Goal: Contribute content

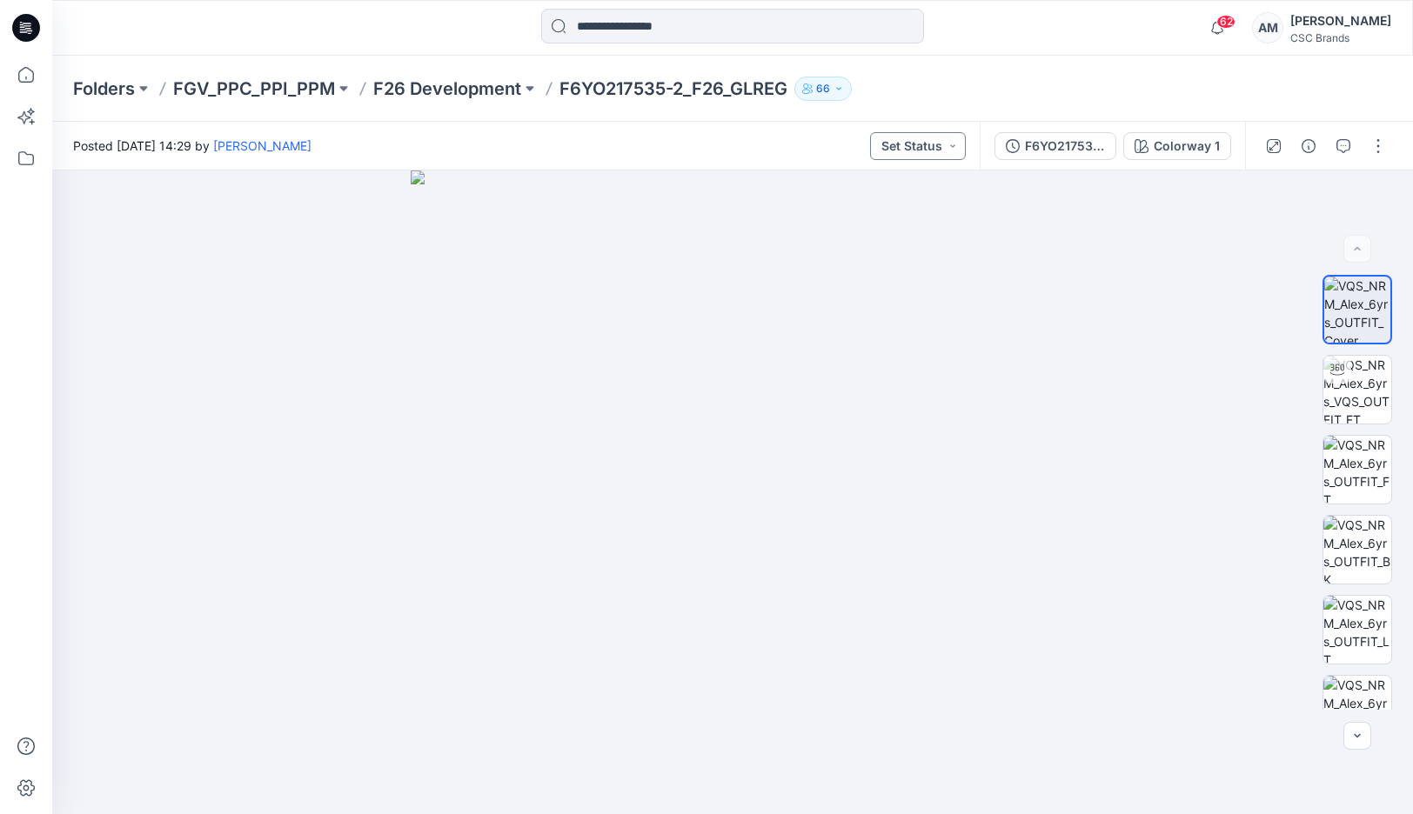
click at [913, 138] on button "Set Status" at bounding box center [918, 146] width 96 height 28
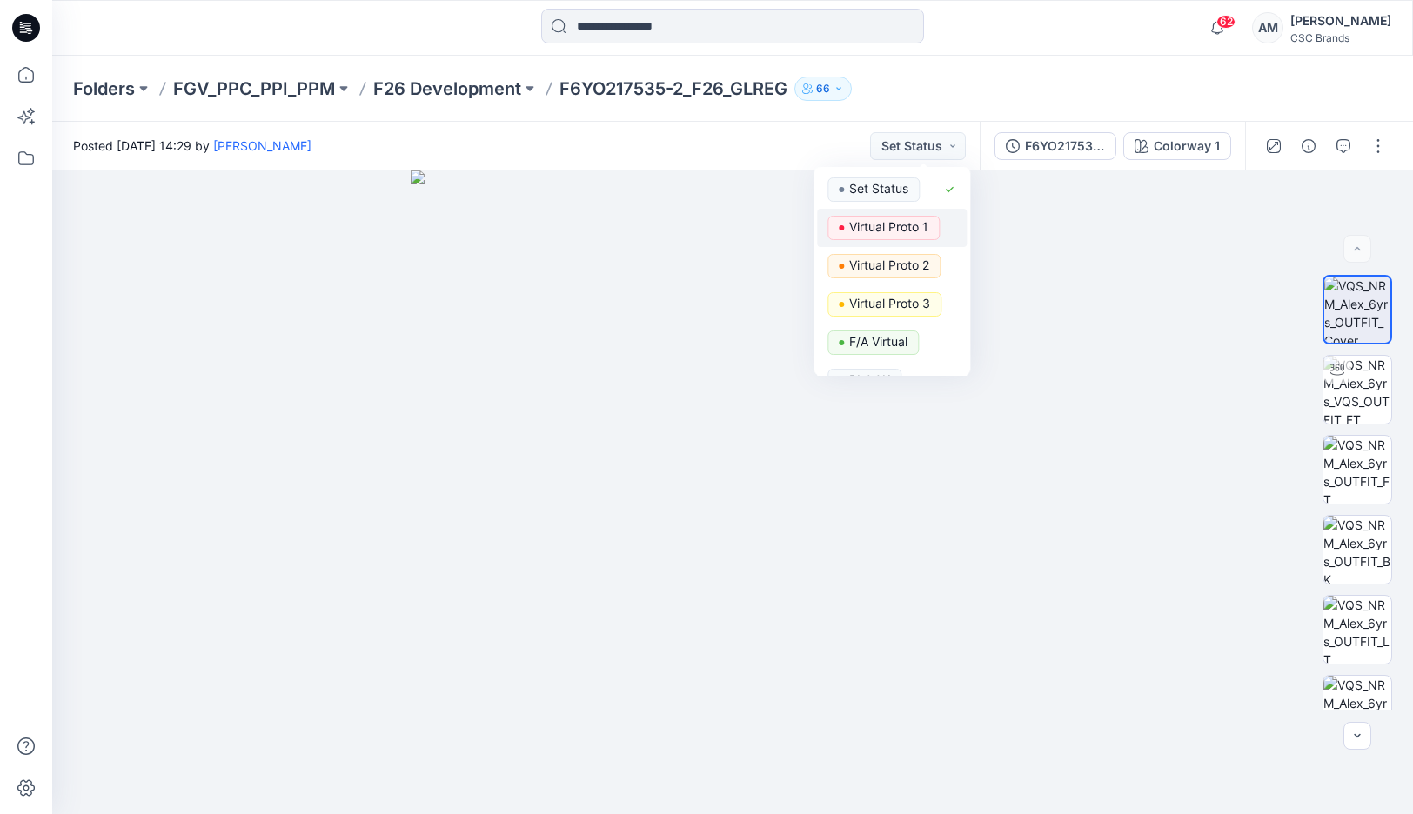
drag, startPoint x: 906, startPoint y: 220, endPoint x: 937, endPoint y: 224, distance: 30.6
click at [906, 220] on p "Virtual Proto 1" at bounding box center [888, 227] width 79 height 23
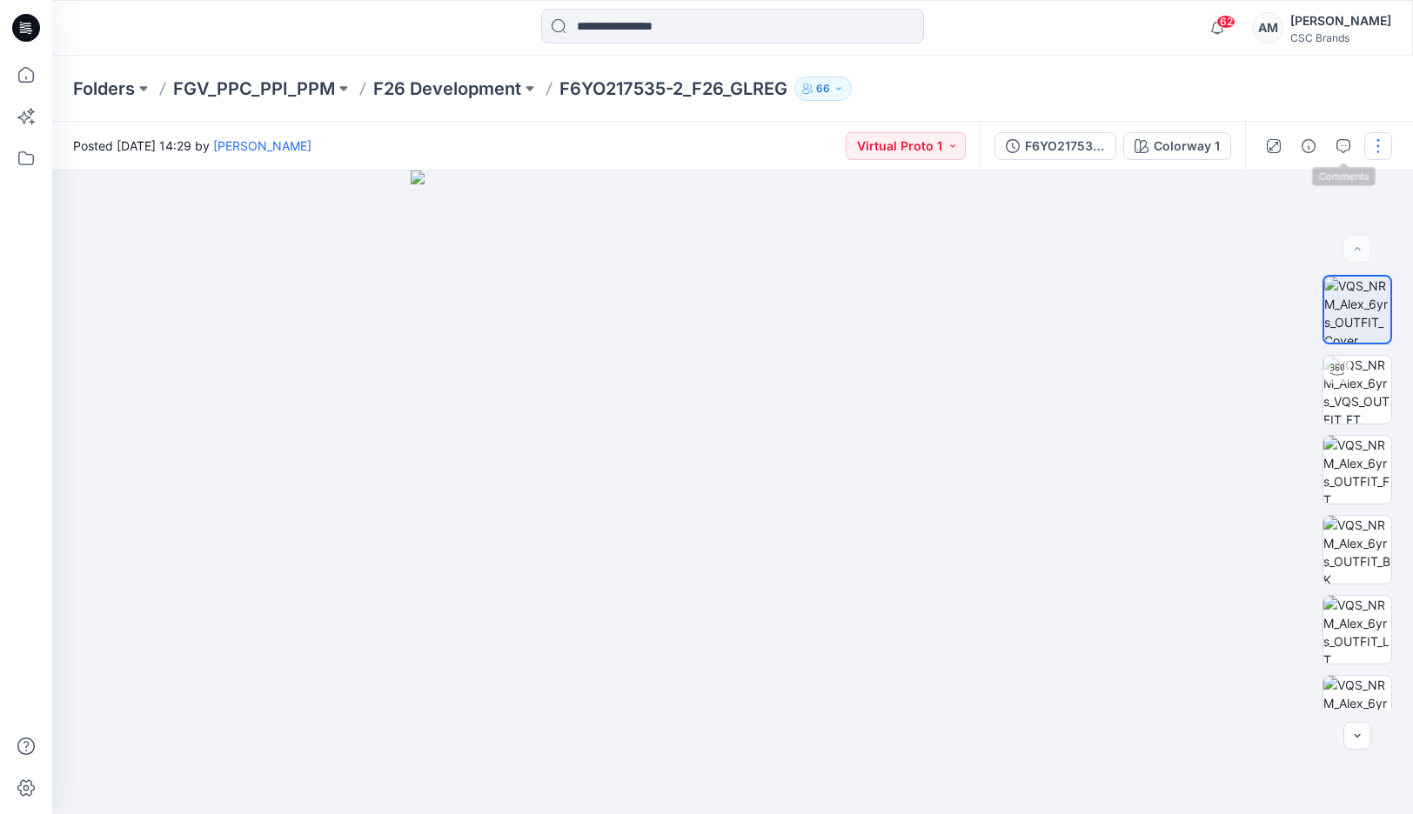
click at [1374, 151] on button "button" at bounding box center [1378, 146] width 28 height 28
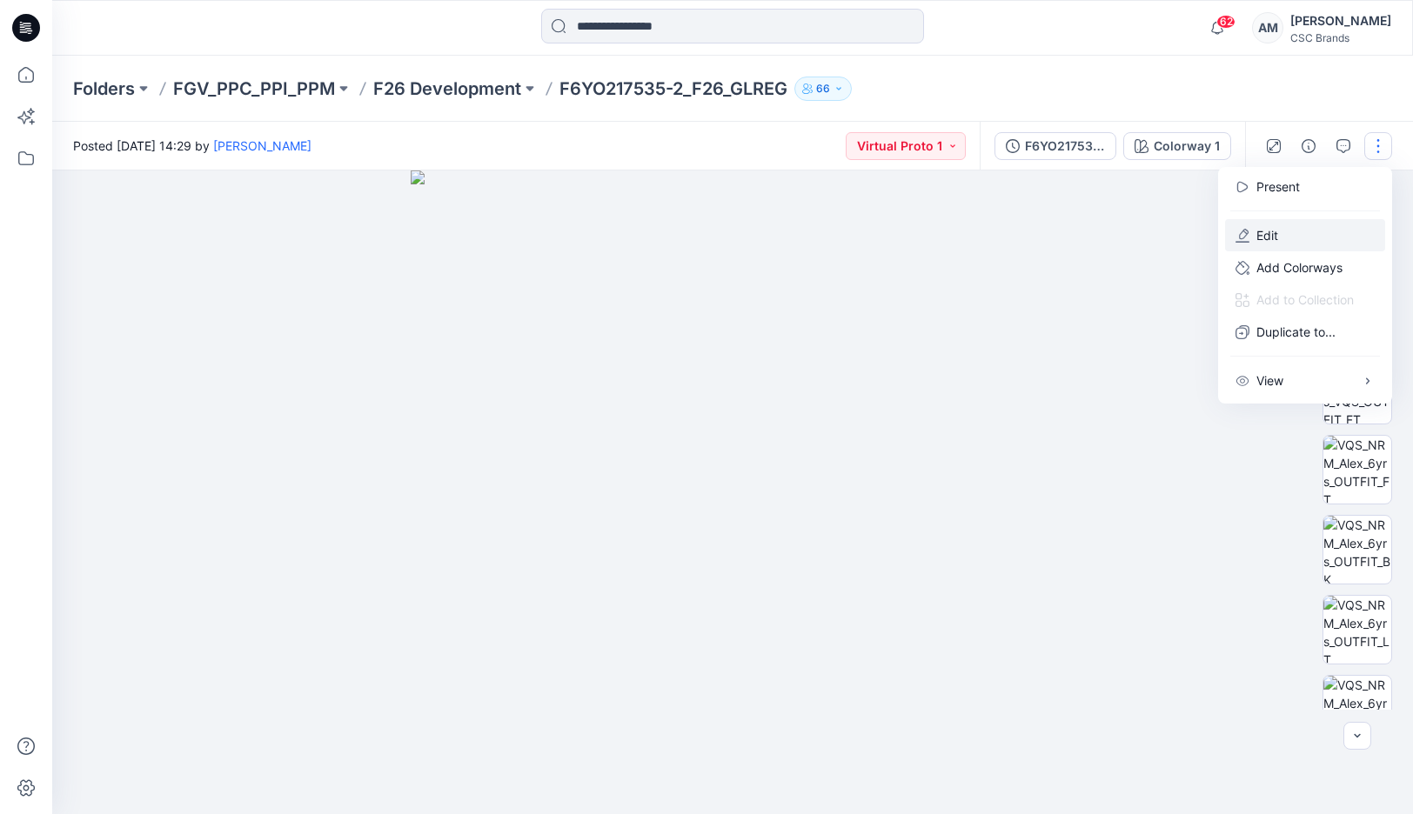
click at [1272, 237] on p "Edit" at bounding box center [1267, 235] width 22 height 18
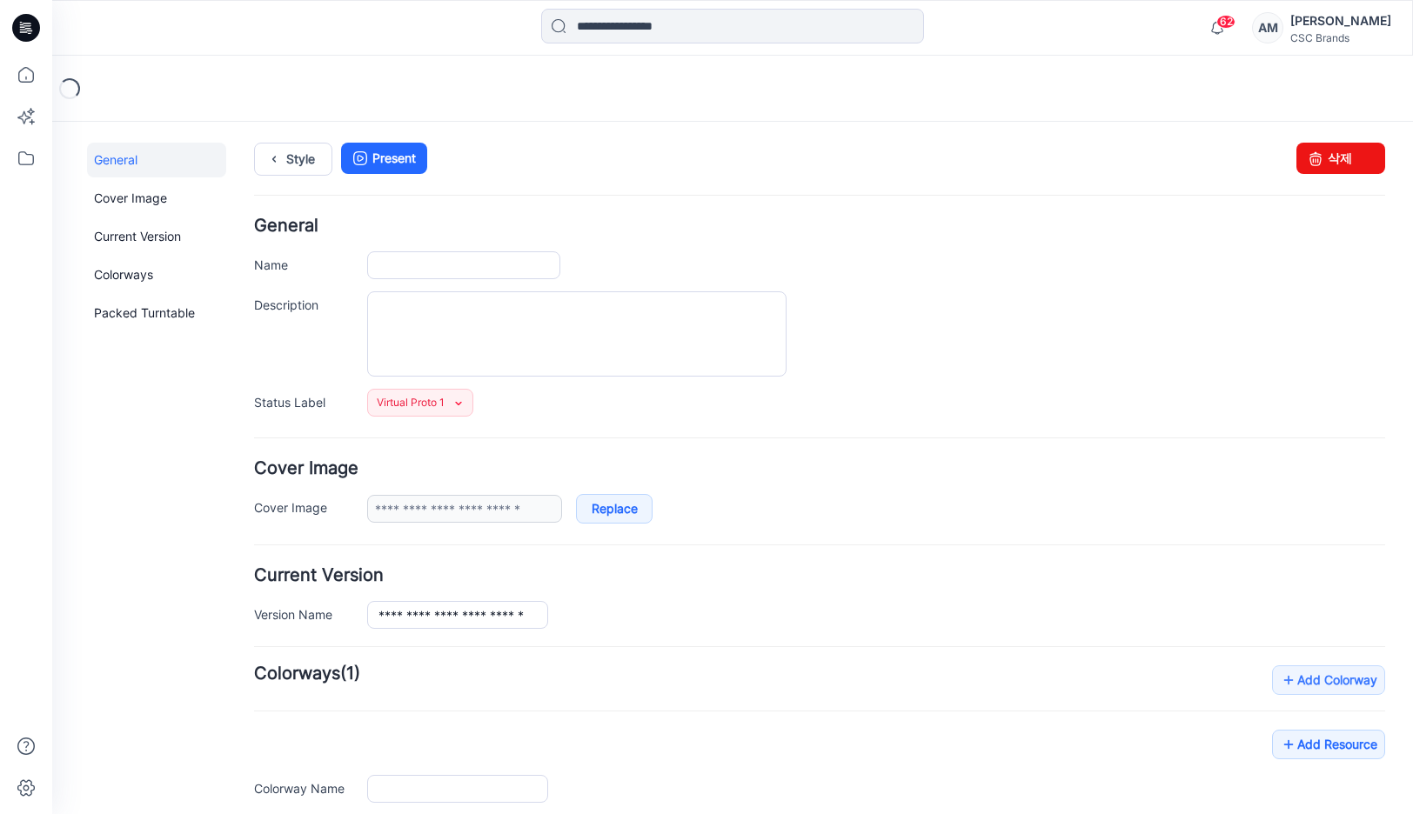
type input "**********"
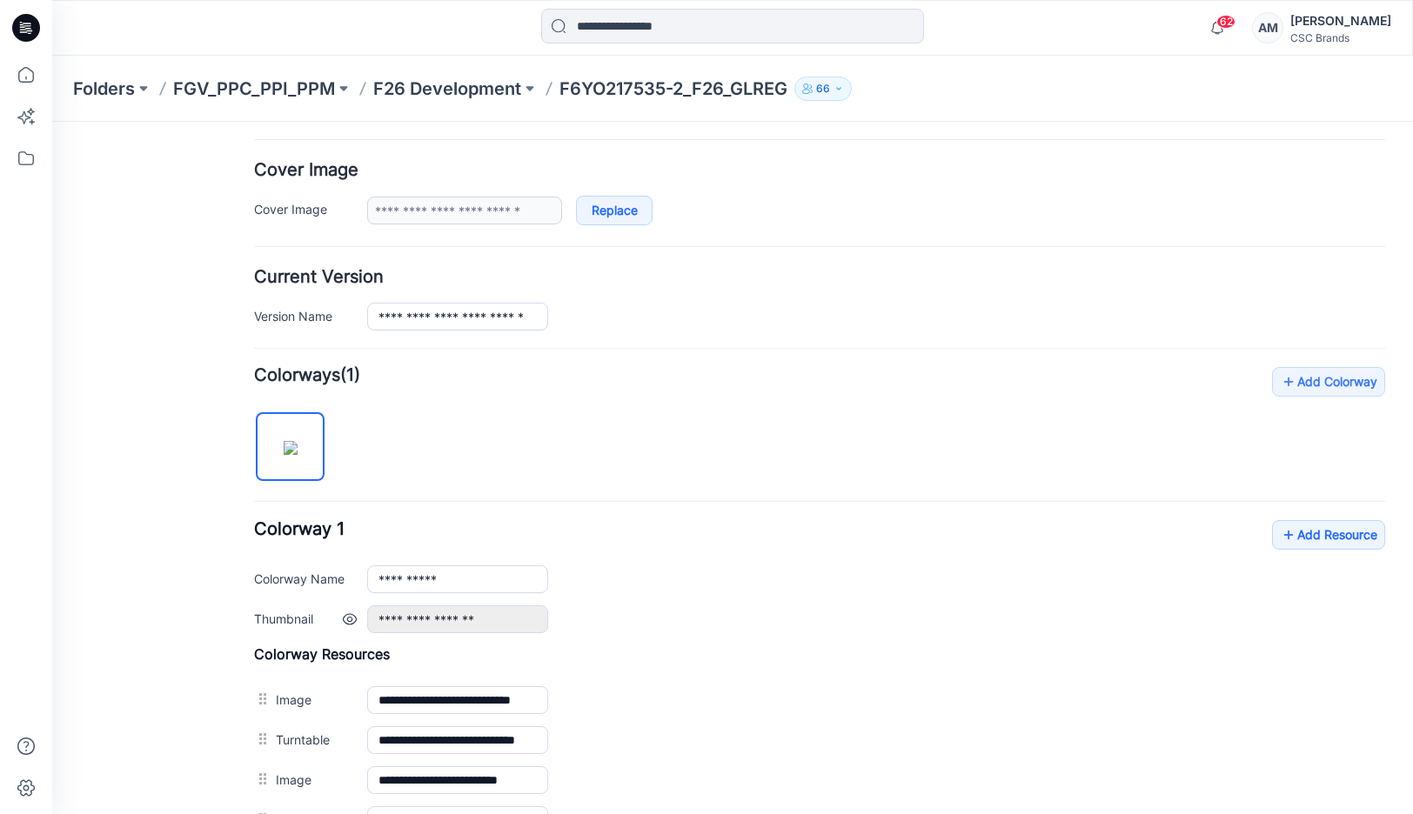
scroll to position [435, 0]
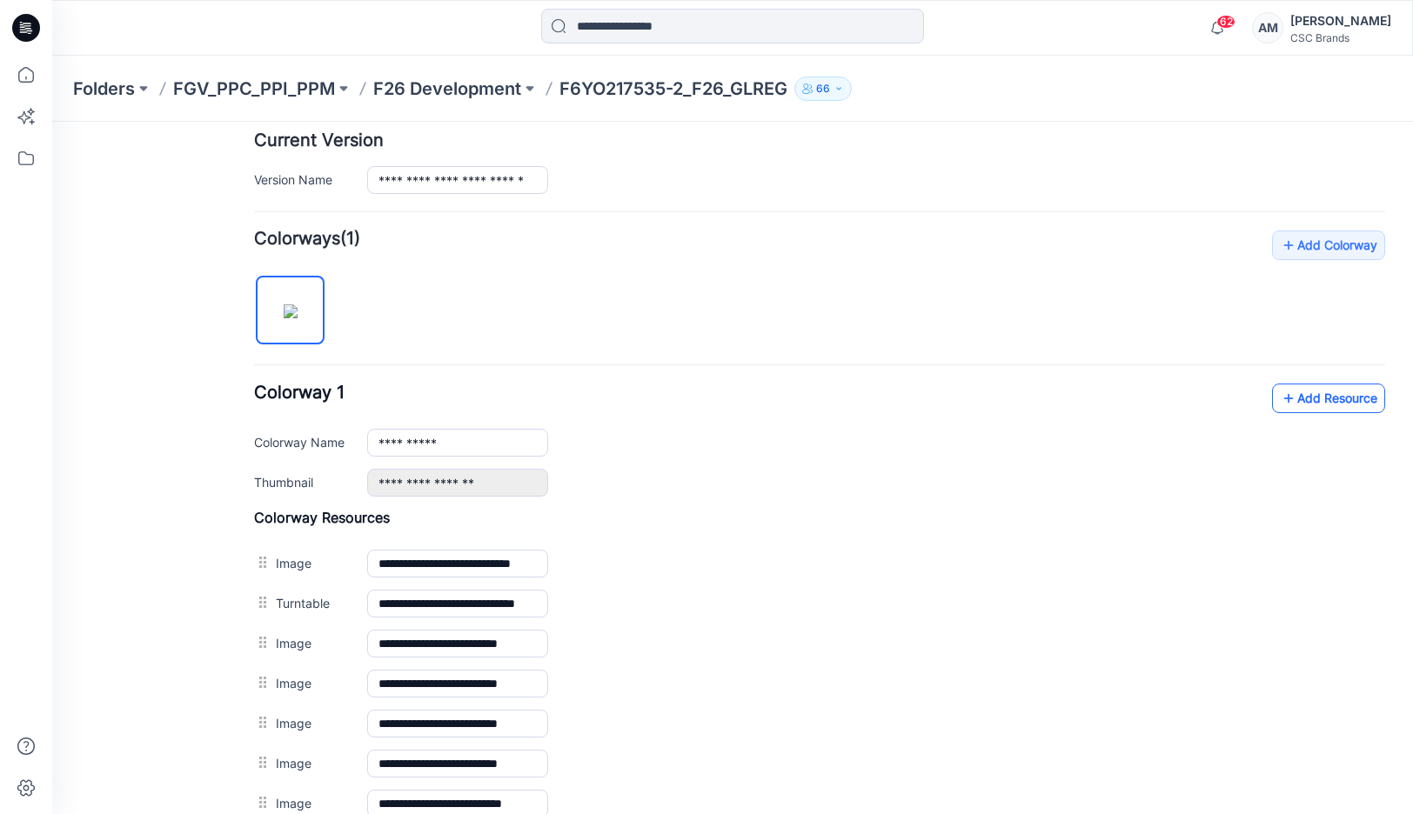
click at [1317, 384] on link "Add Resource" at bounding box center [1328, 399] width 113 height 30
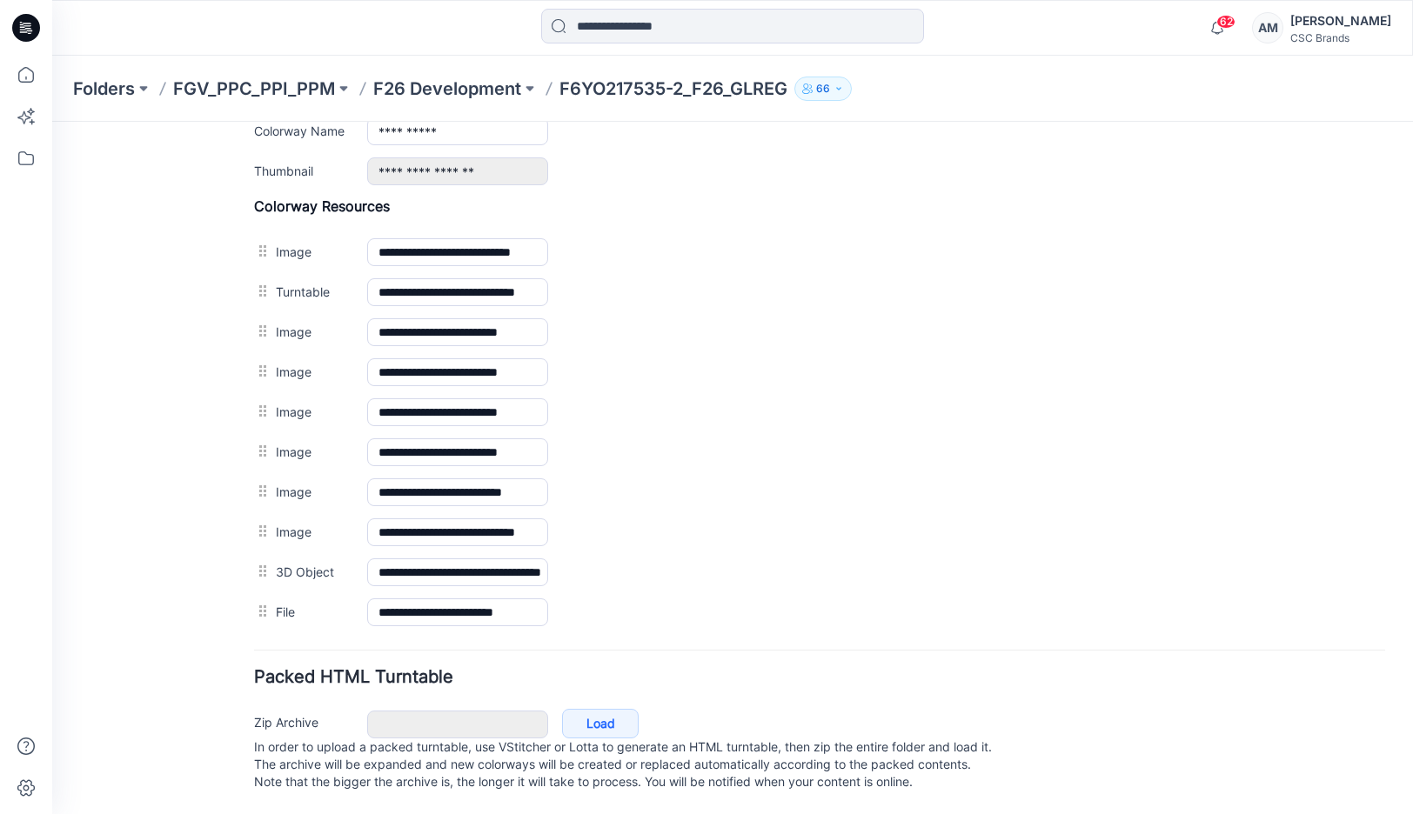
scroll to position [753, 0]
